Goal: Complete application form

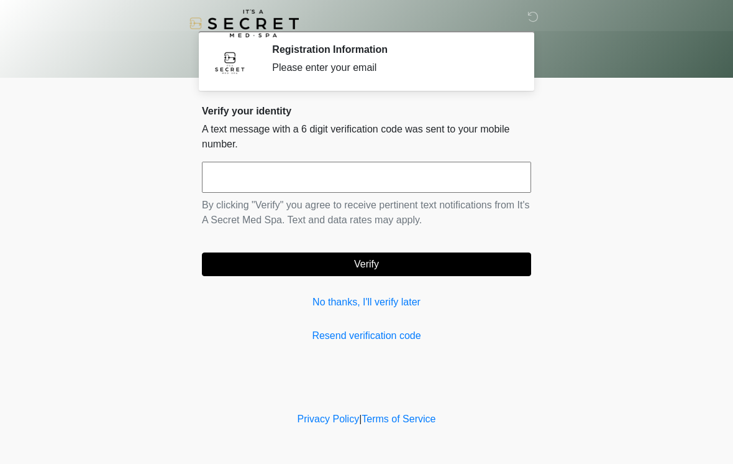
click at [404, 172] on input "text" at bounding box center [366, 177] width 329 height 31
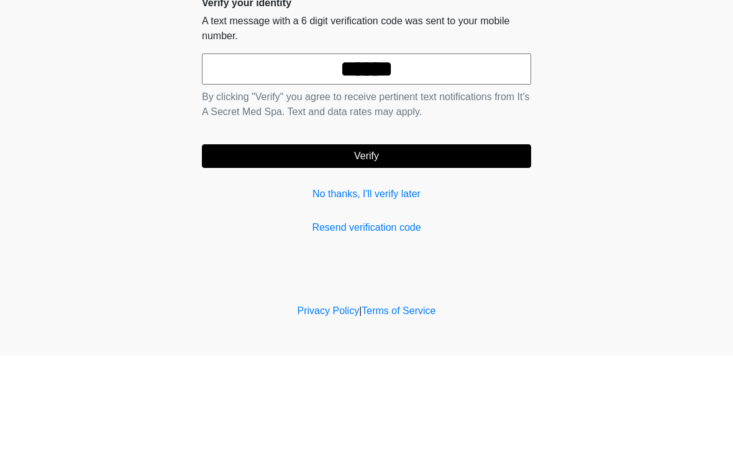
type input "******"
click at [439, 252] on button "Verify" at bounding box center [366, 264] width 329 height 24
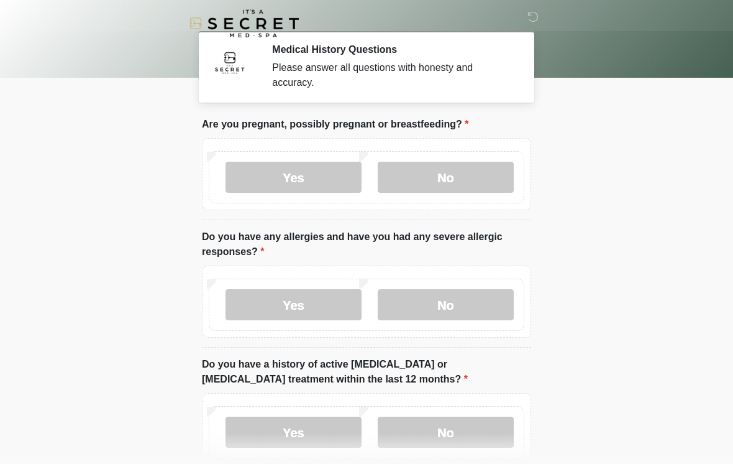
click at [483, 165] on label "No" at bounding box center [446, 177] width 136 height 31
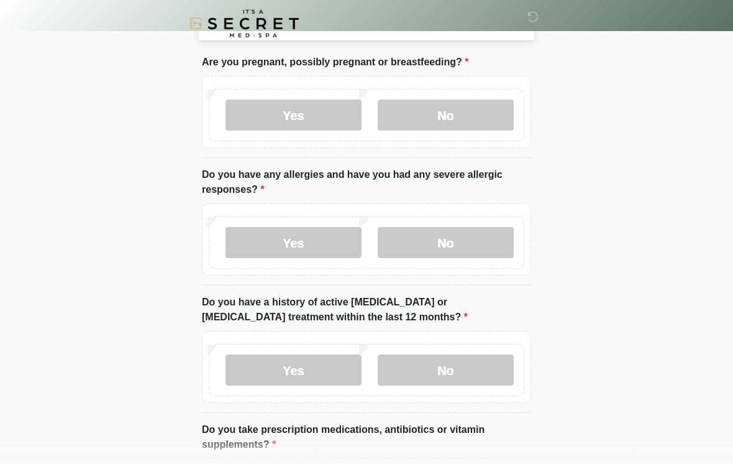
scroll to position [65, 0]
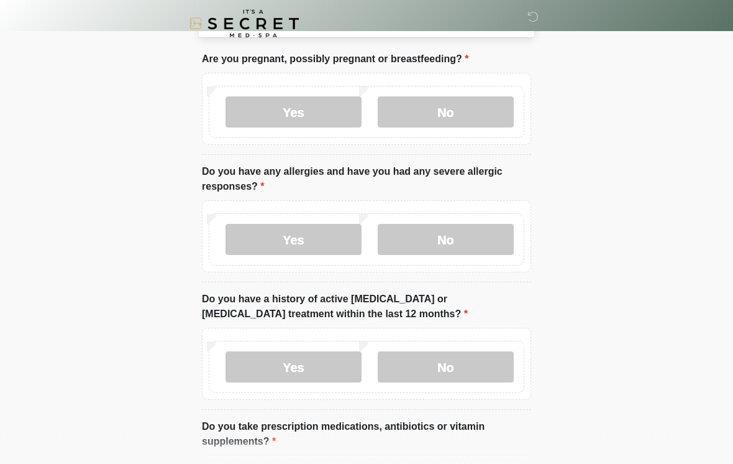
click at [452, 239] on label "No" at bounding box center [446, 239] width 136 height 31
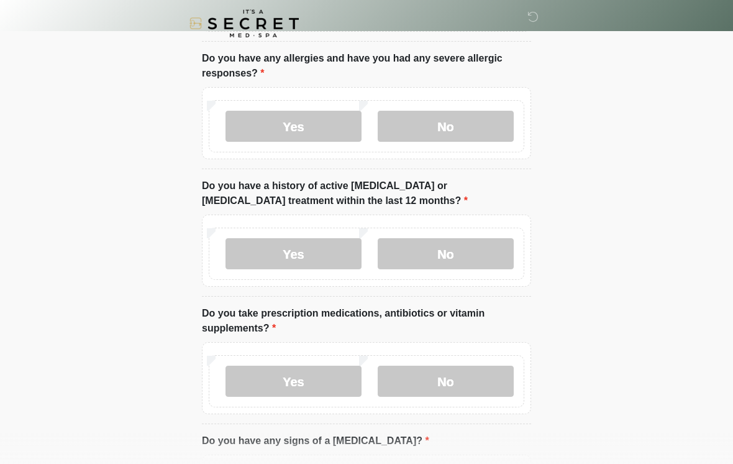
click at [466, 252] on label "No" at bounding box center [446, 253] width 136 height 31
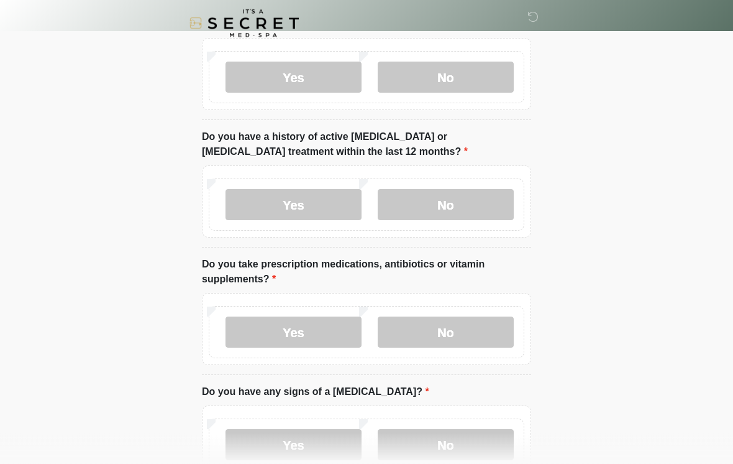
scroll to position [301, 0]
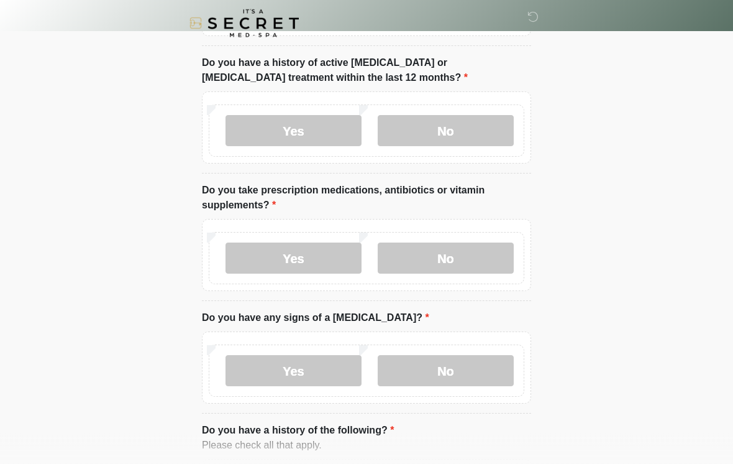
click at [321, 258] on label "Yes" at bounding box center [294, 258] width 136 height 31
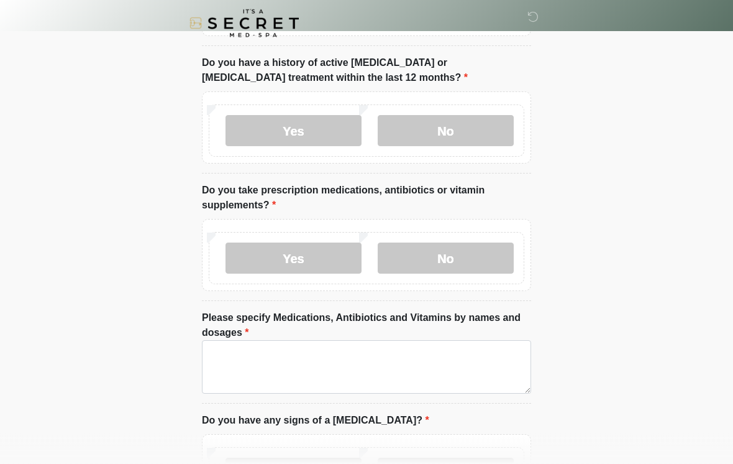
scroll to position [301, 0]
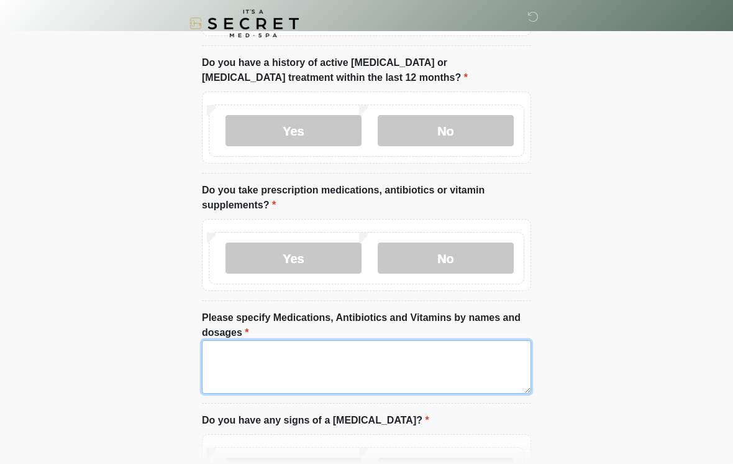
click at [356, 345] on textarea "Please specify Medications, Antibiotics and Vitamins by names and dosages" at bounding box center [366, 366] width 329 height 53
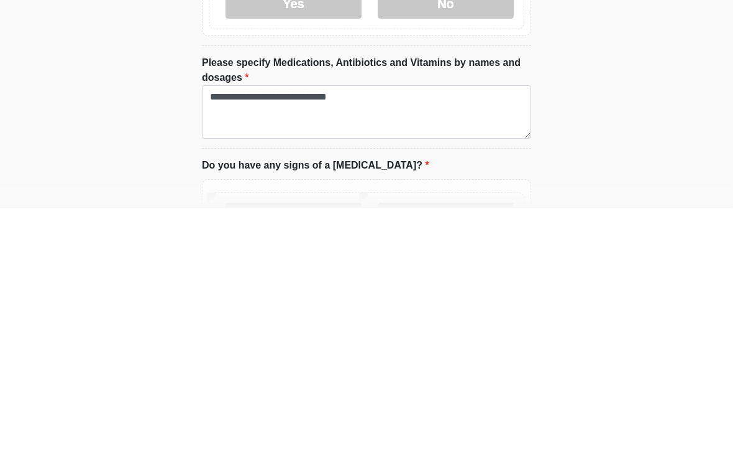
scroll to position [557, 0]
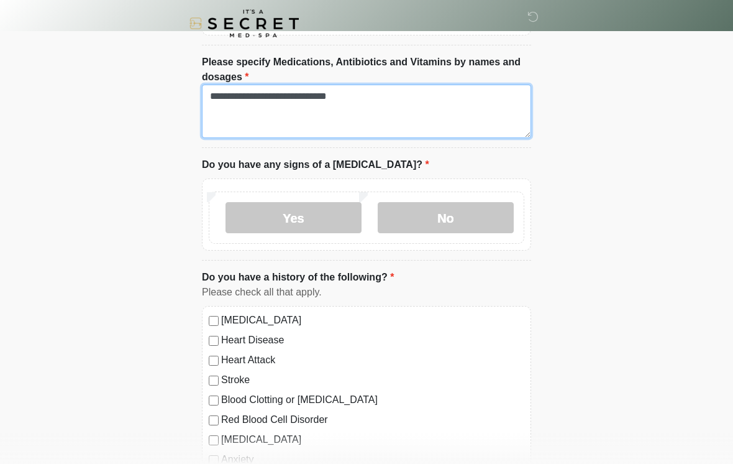
type textarea "**********"
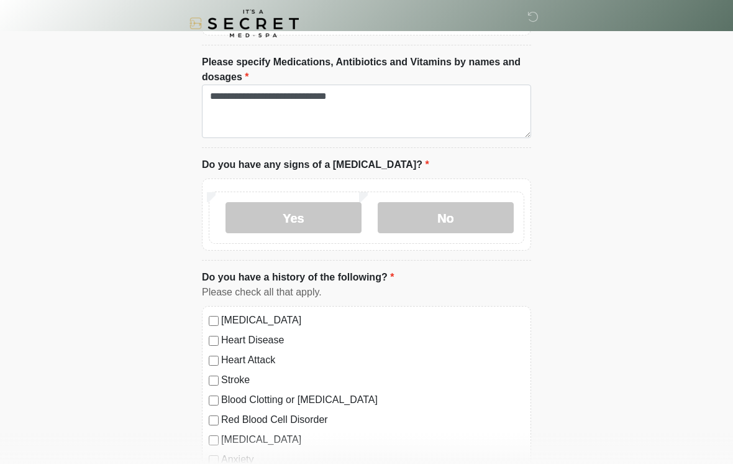
click at [445, 217] on label "No" at bounding box center [446, 217] width 136 height 31
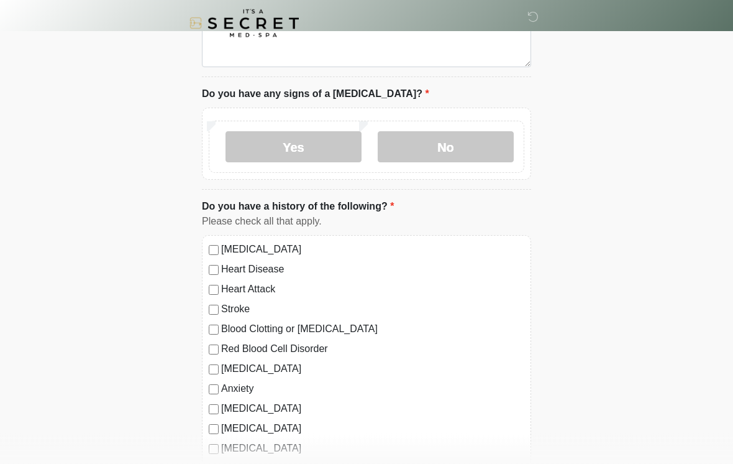
scroll to position [710, 0]
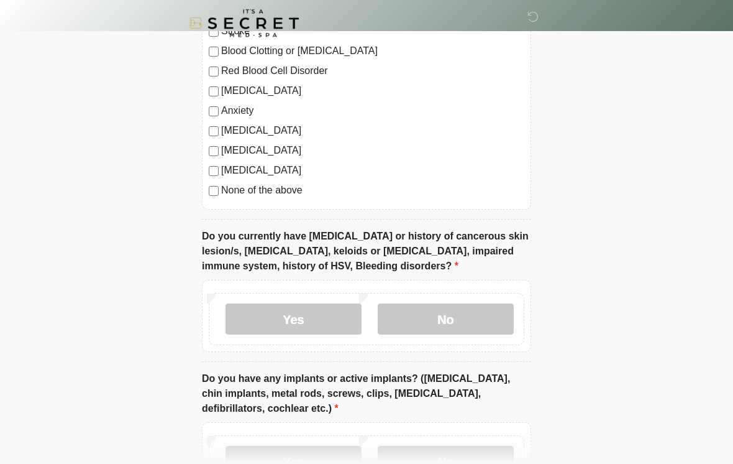
click at [486, 322] on label "No" at bounding box center [446, 319] width 136 height 31
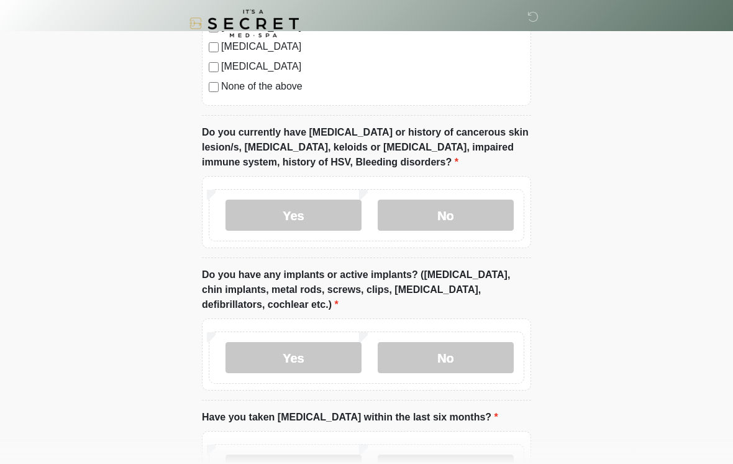
click at [474, 358] on label "No" at bounding box center [446, 357] width 136 height 31
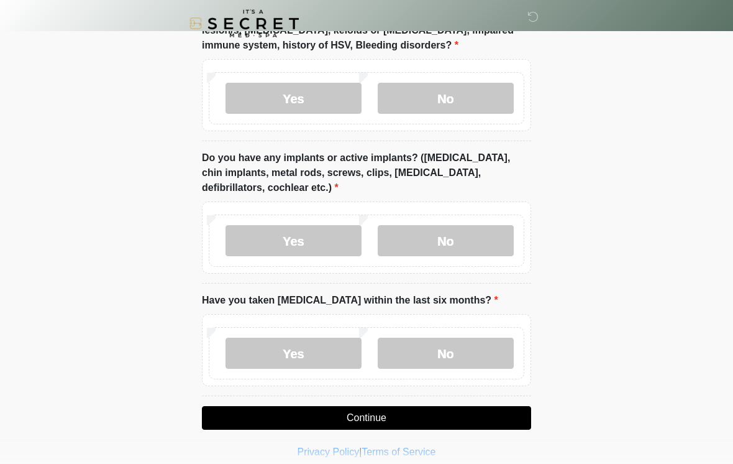
scroll to position [1130, 0]
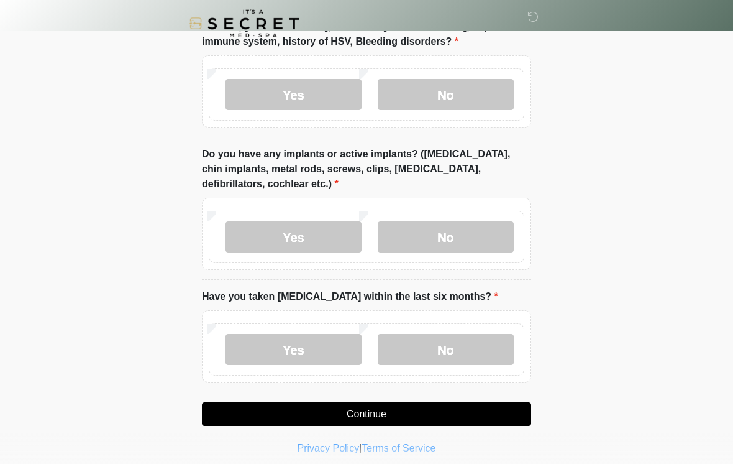
click at [482, 342] on label "No" at bounding box center [446, 349] width 136 height 31
click at [501, 419] on button "Continue" at bounding box center [366, 414] width 329 height 24
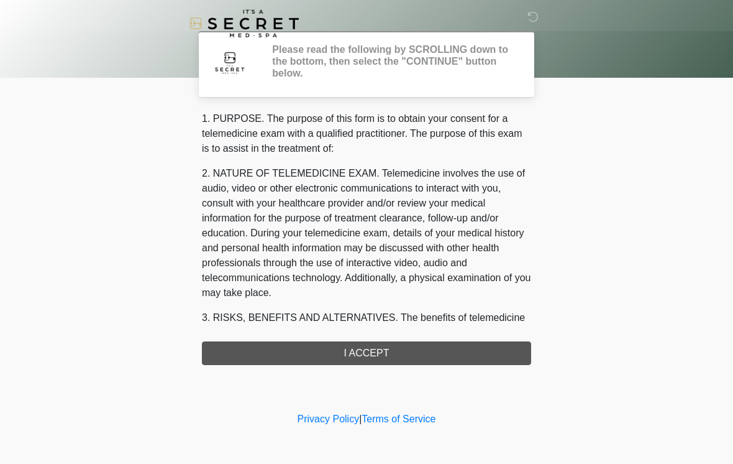
scroll to position [0, 0]
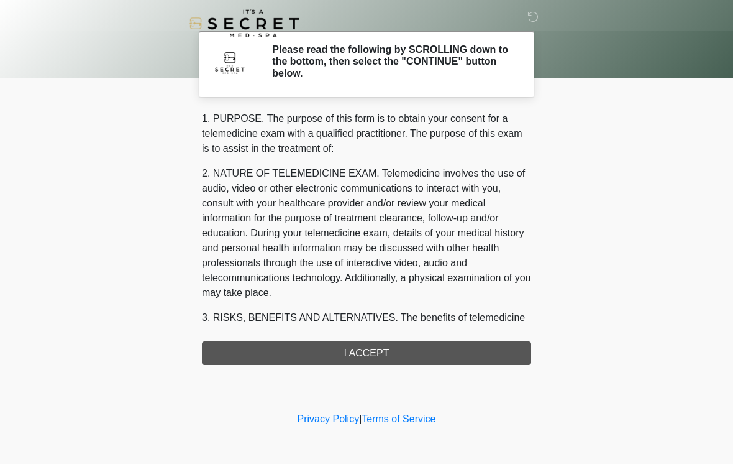
click at [480, 353] on div "1. PURPOSE. The purpose of this form is to obtain your consent for a telemedici…" at bounding box center [366, 238] width 329 height 254
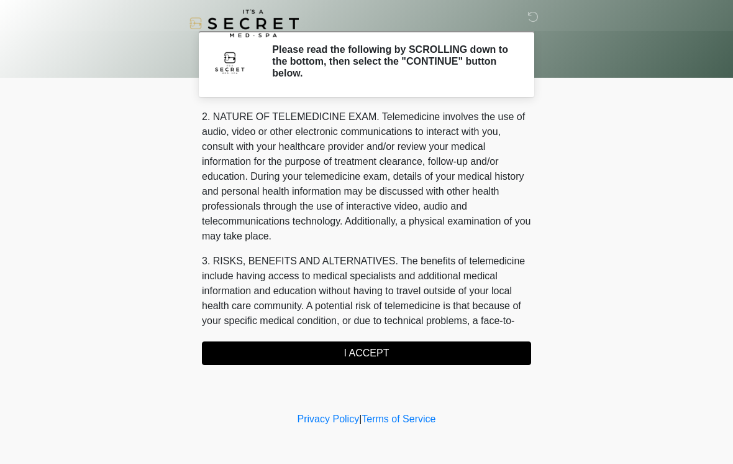
click at [490, 347] on button "I ACCEPT" at bounding box center [366, 353] width 329 height 24
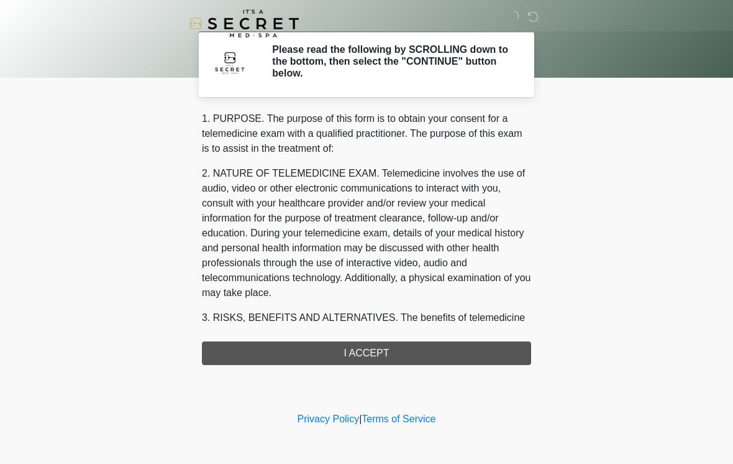
scroll to position [-2, 0]
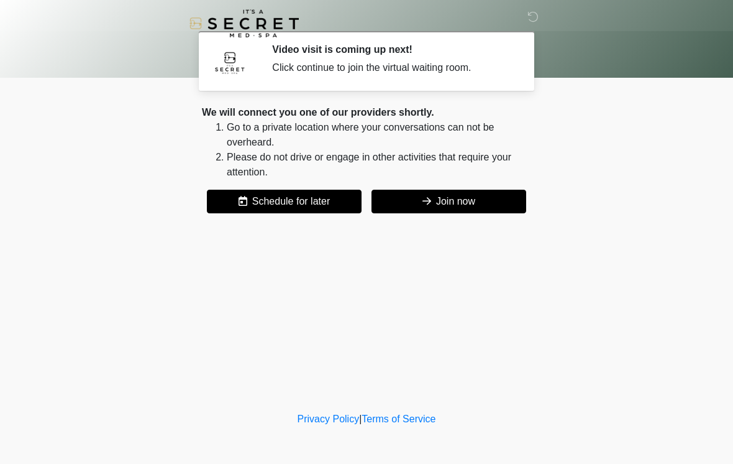
click at [442, 203] on button "Join now" at bounding box center [449, 202] width 155 height 24
